Goal: Obtain resource: Download file/media

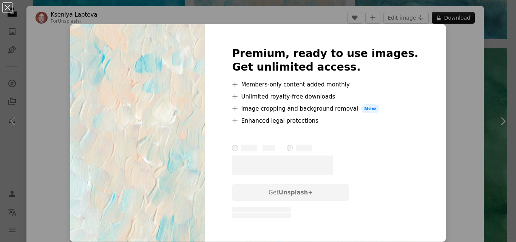
scroll to position [33, 0]
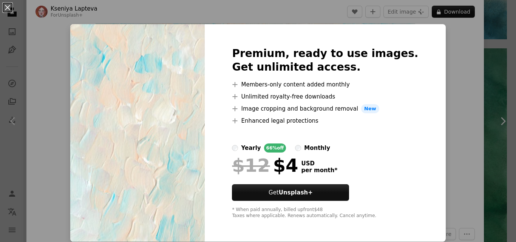
click at [454, 81] on div "An X shape Premium, ready to use images. Get unlimited access. A plus sign Memb…" at bounding box center [258, 121] width 516 height 242
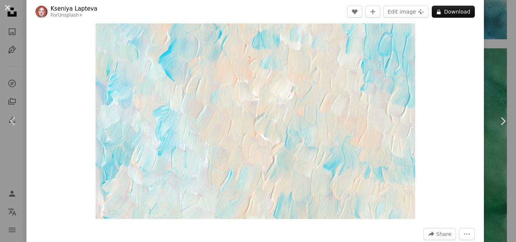
click at [5, 5] on button "An X shape" at bounding box center [7, 7] width 9 height 9
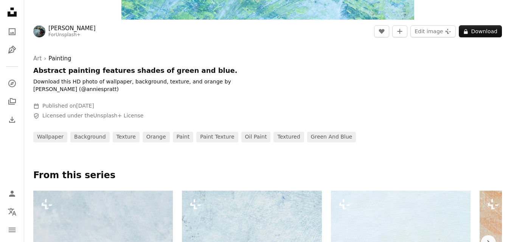
scroll to position [252, 0]
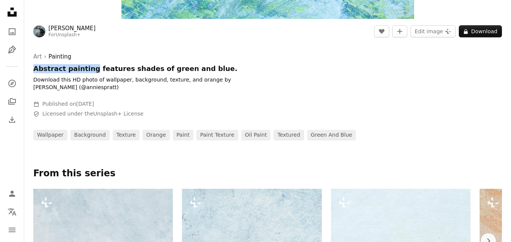
drag, startPoint x: 34, startPoint y: 71, endPoint x: 87, endPoint y: 72, distance: 53.3
click at [87, 72] on h1 "Abstract painting features shades of green and blue." at bounding box center [146, 68] width 227 height 9
copy h1 "Abstract painting"
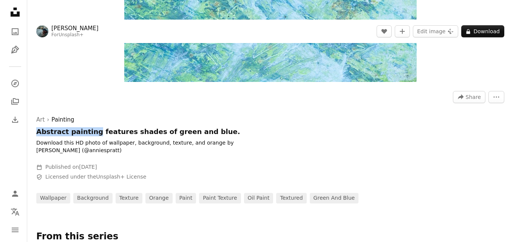
scroll to position [0, 0]
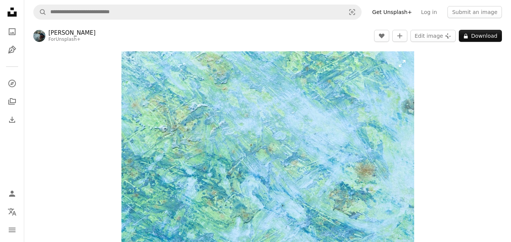
click at [258, 143] on img "Zoom in on this image" at bounding box center [267, 161] width 293 height 220
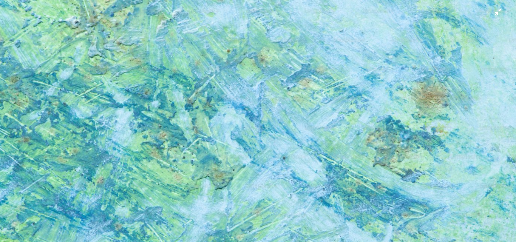
scroll to position [141, 0]
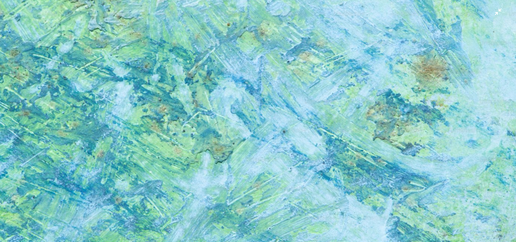
click at [215, 128] on img "Zoom out on this image" at bounding box center [258, 53] width 517 height 388
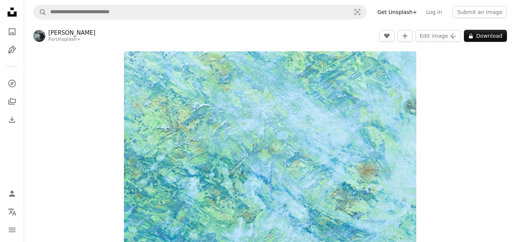
scroll to position [29, 0]
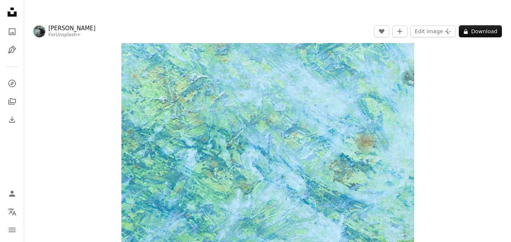
click at [215, 128] on img "Zoom in on this image" at bounding box center [267, 133] width 293 height 220
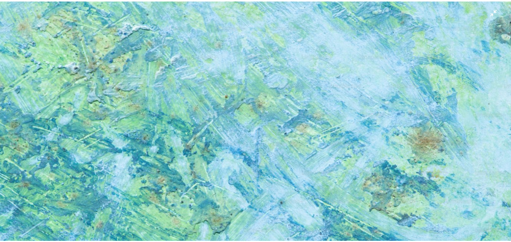
scroll to position [141, 0]
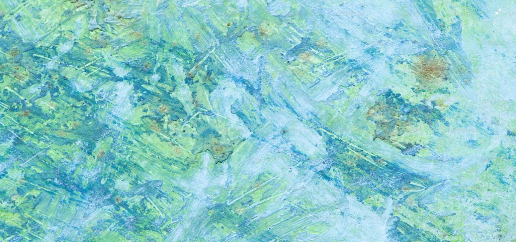
click at [322, 161] on img "Zoom out on this image" at bounding box center [258, 53] width 517 height 388
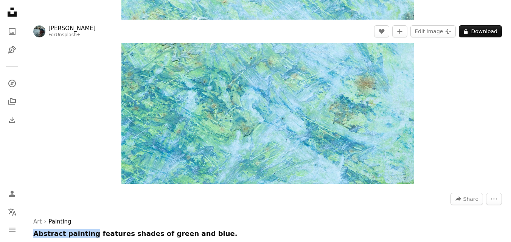
scroll to position [126, 0]
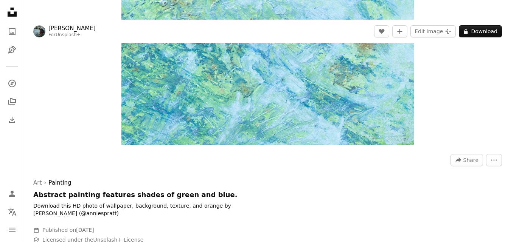
click at [296, 171] on div at bounding box center [267, 172] width 468 height 12
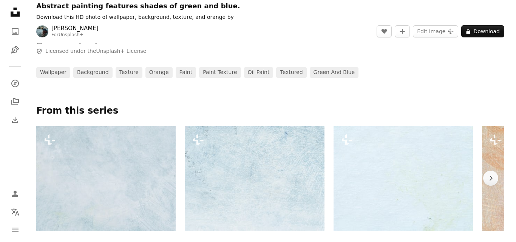
scroll to position [567, 0]
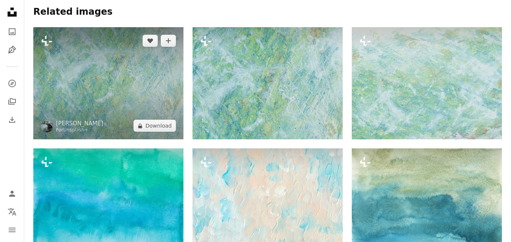
click at [115, 82] on img at bounding box center [108, 83] width 150 height 113
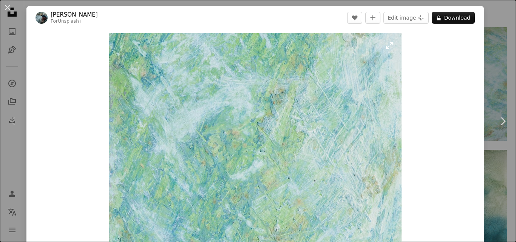
click at [217, 118] on img "Zoom in on this image" at bounding box center [255, 143] width 293 height 220
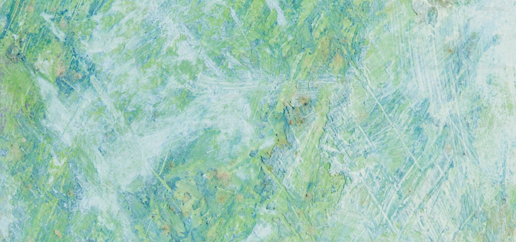
scroll to position [69, 0]
